Goal: Check status: Check status

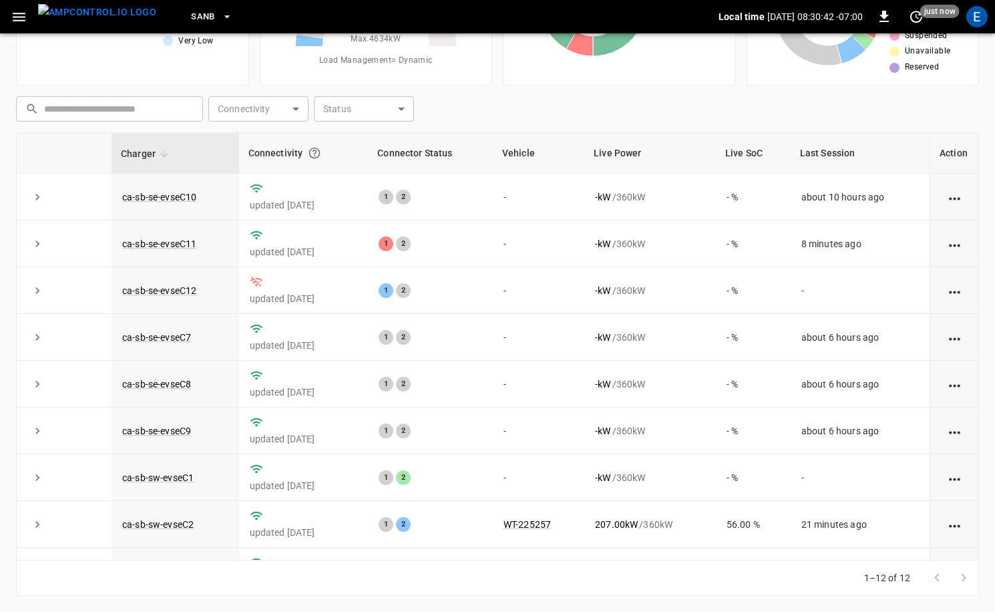
scroll to position [175, 0]
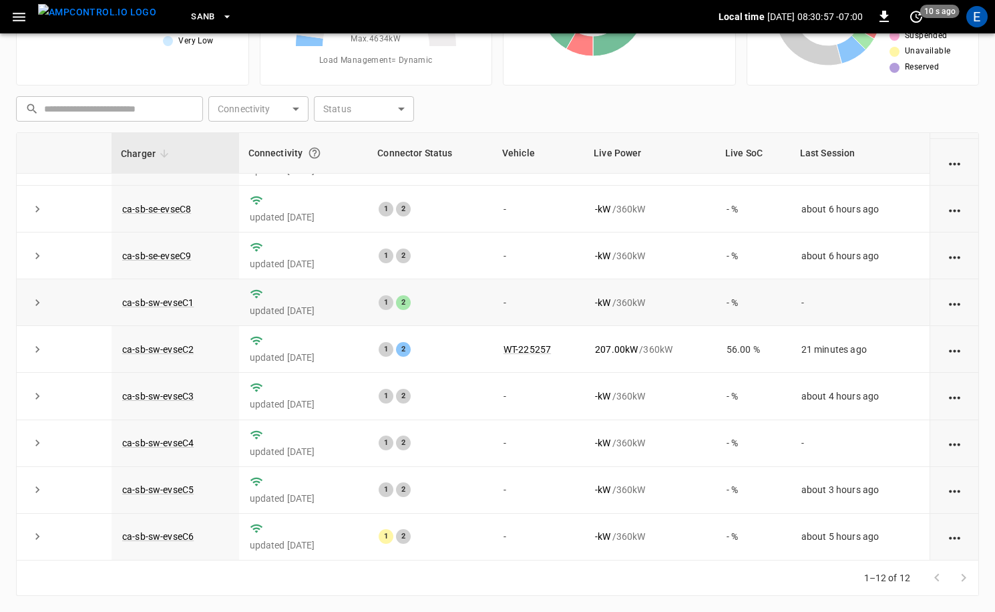
click at [656, 292] on td "- kW / 360 kW" at bounding box center [651, 302] width 132 height 47
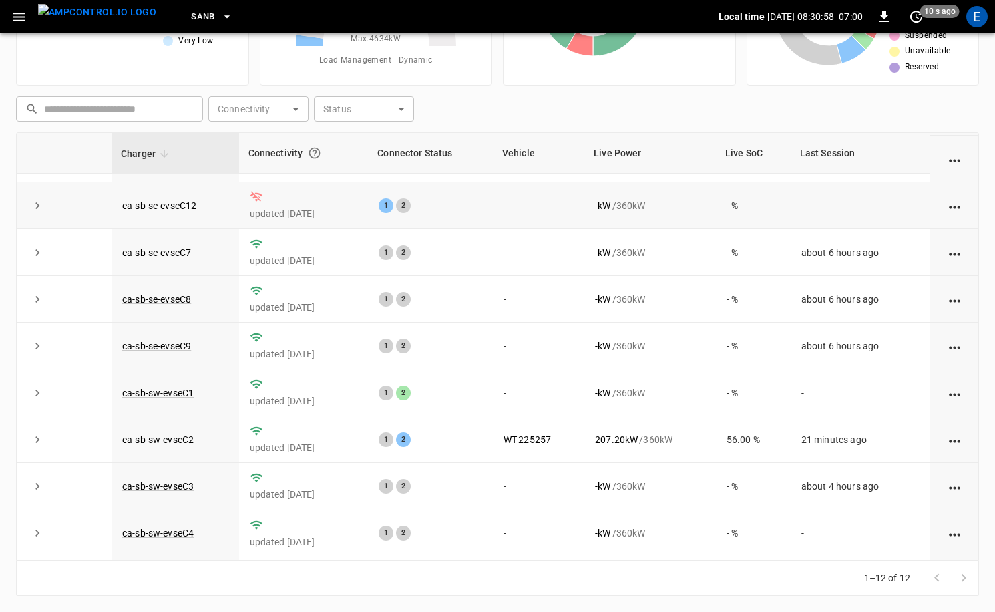
scroll to position [0, 0]
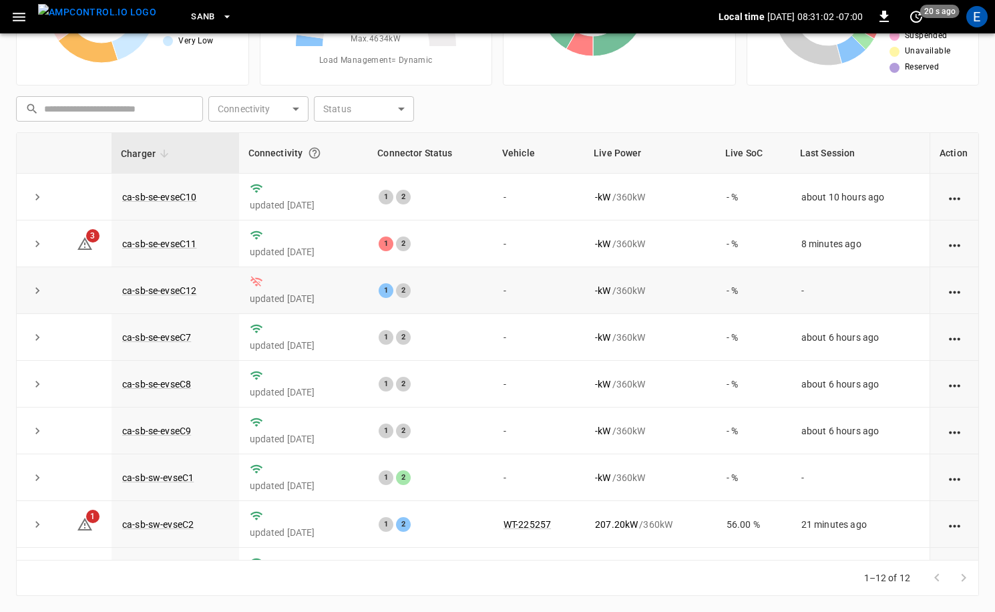
click at [535, 279] on td "-" at bounding box center [539, 290] width 92 height 47
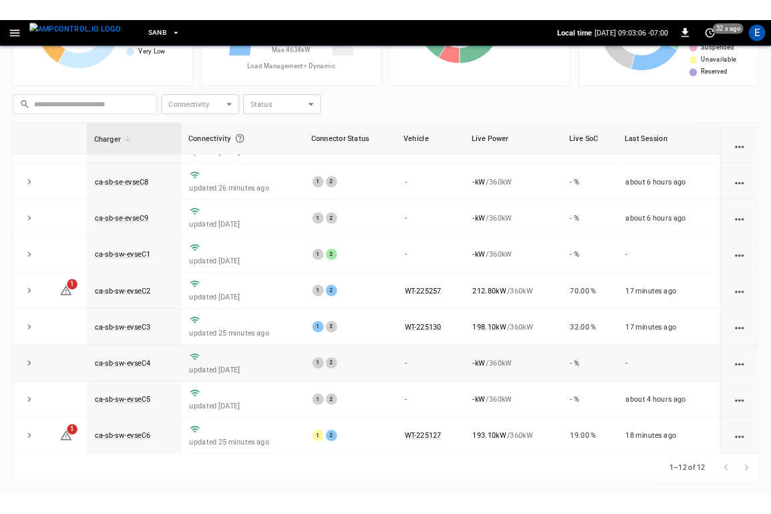
scroll to position [175, 0]
